Goal: Find specific page/section: Find specific page/section

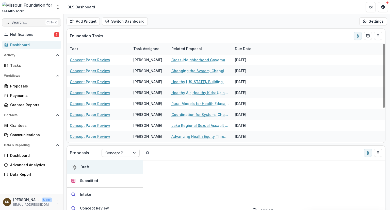
click at [33, 23] on span "Search..." at bounding box center [27, 22] width 32 height 4
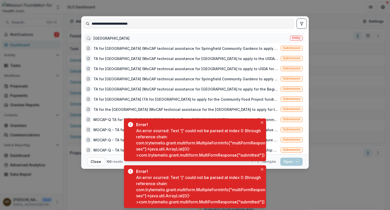
type input "**********"
click at [114, 39] on div "[GEOGRAPHIC_DATA]" at bounding box center [111, 38] width 36 height 5
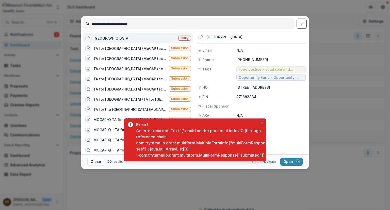
click at [263, 119] on button "Close" at bounding box center [262, 122] width 6 height 6
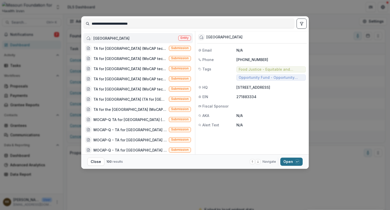
click at [291, 163] on button "Open with enter key" at bounding box center [291, 161] width 22 height 8
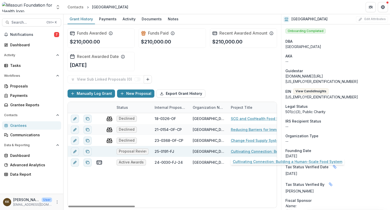
drag, startPoint x: 249, startPoint y: 149, endPoint x: 232, endPoint y: 151, distance: 17.1
click at [232, 151] on link "Cultivating Connection: Building a Human-Scale Food System" at bounding box center [259, 150] width 57 height 5
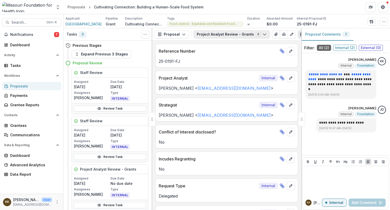
click at [224, 36] on button "Project Analyst Review - Grants 6" at bounding box center [231, 34] width 76 height 8
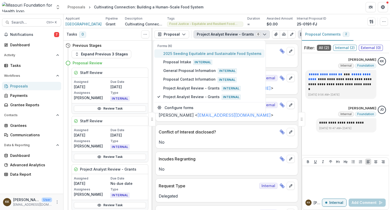
click at [211, 53] on span "2025 Seeding Equitable and Sustainable Food Systems" at bounding box center [212, 53] width 98 height 5
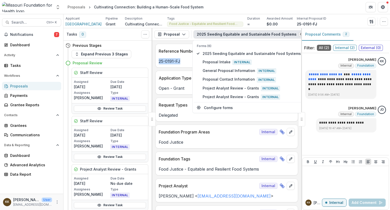
drag, startPoint x: 181, startPoint y: 64, endPoint x: 158, endPoint y: 62, distance: 22.9
click at [158, 62] on div "25-0191-FJ" at bounding box center [227, 61] width 142 height 6
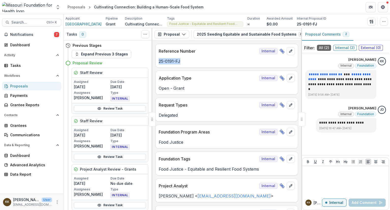
copy p "25-0191-FJ"
click at [29, 22] on span "Search..." at bounding box center [27, 22] width 32 height 4
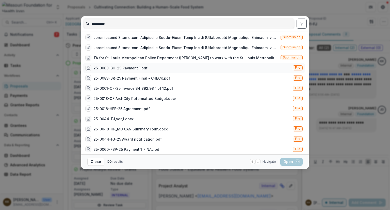
scroll to position [1, 0]
type input "**********"
click at [295, 37] on span "Submission" at bounding box center [292, 37] width 18 height 4
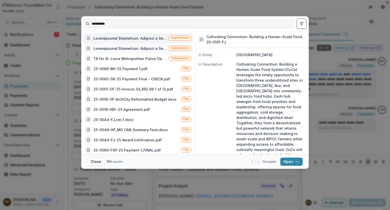
click at [182, 48] on span "Submission" at bounding box center [180, 48] width 18 height 4
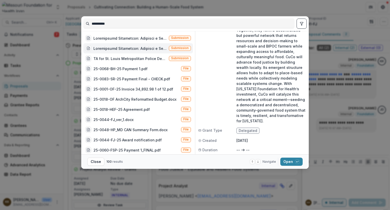
scroll to position [138, 0]
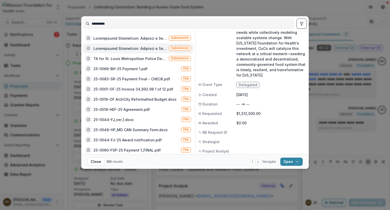
click at [243, 10] on div "**********" at bounding box center [195, 105] width 390 height 210
